Goal: Information Seeking & Learning: Find specific fact

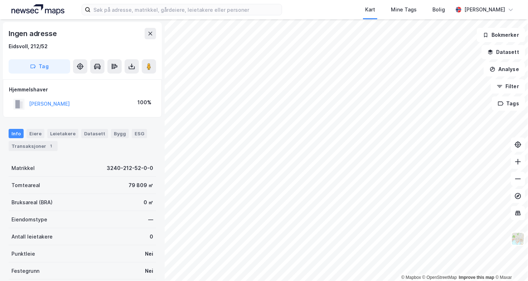
click at [252, 281] on html "Kart Mine Tags Bolig [PERSON_NAME] © Mapbox © OpenStreetMap Improve this map © …" at bounding box center [264, 140] width 528 height 281
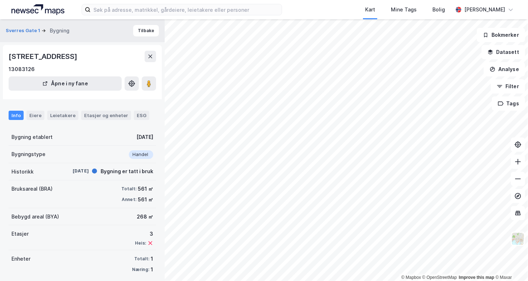
drag, startPoint x: 10, startPoint y: 55, endPoint x: 113, endPoint y: 57, distance: 103.0
click at [113, 57] on div "[STREET_ADDRESS]" at bounding box center [82, 56] width 147 height 11
copy div "[STREET_ADDRESS]"
